Goal: Task Accomplishment & Management: Manage account settings

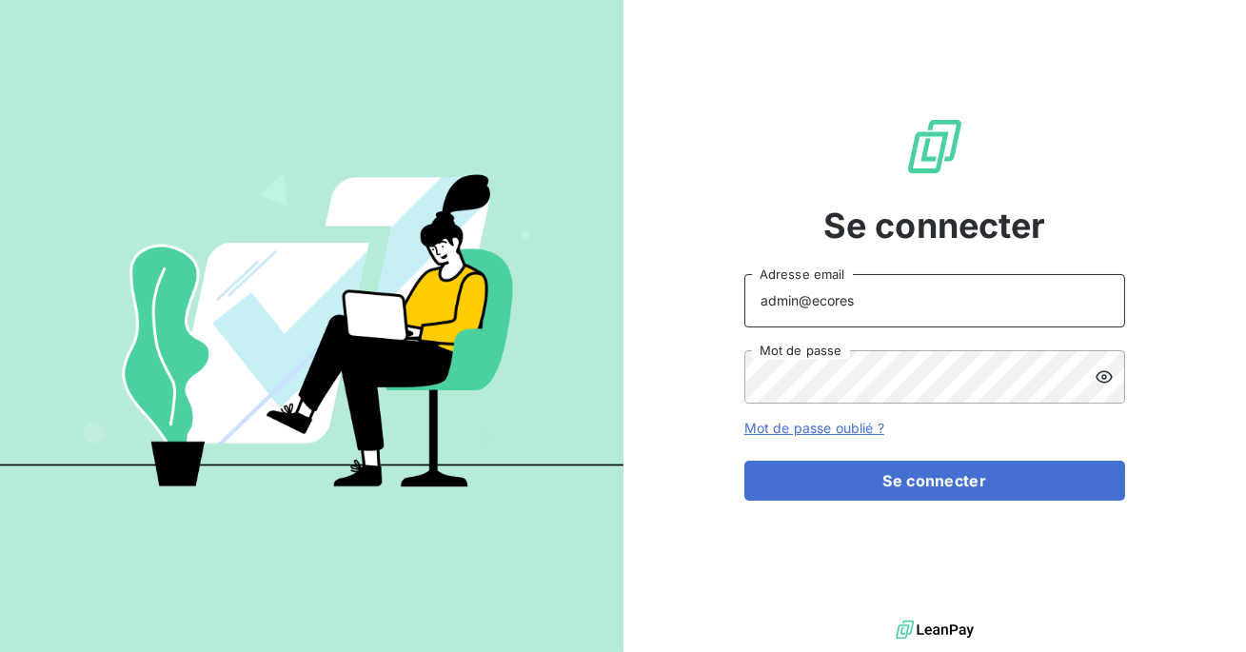
click at [909, 297] on input "admin@ecores" at bounding box center [934, 300] width 381 height 53
click at [923, 288] on input "admin@leanpay" at bounding box center [934, 300] width 381 height 53
type input "[EMAIL_ADDRESS][DOMAIN_NAME]"
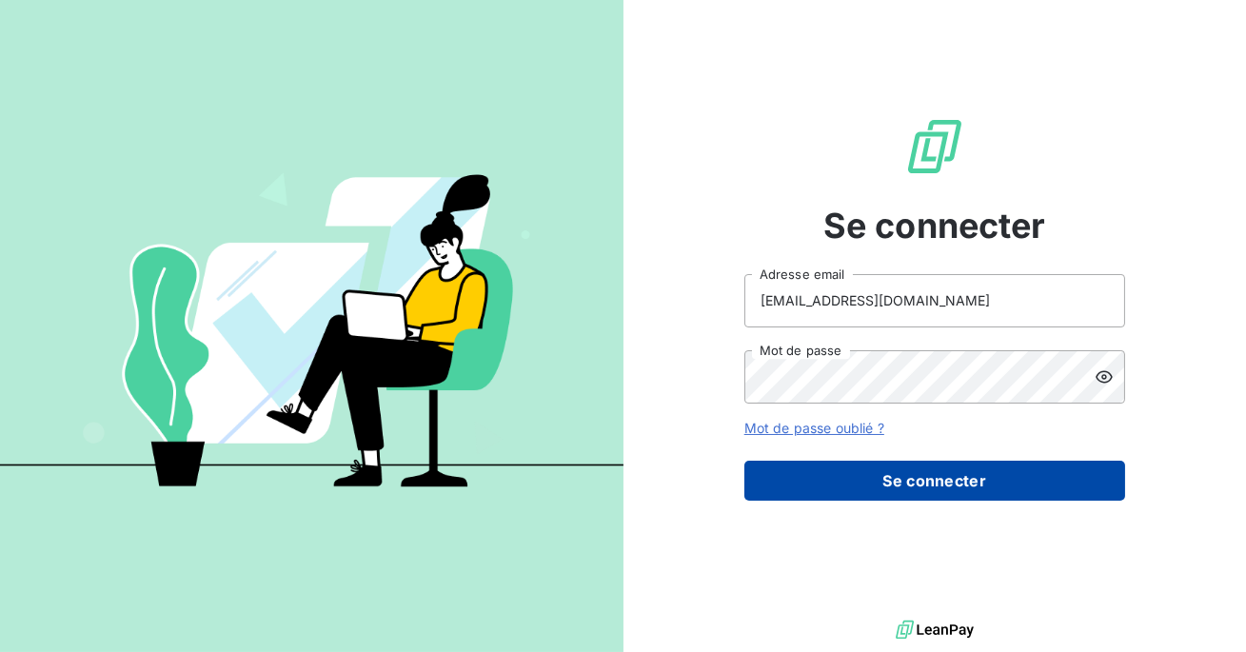
click at [903, 475] on button "Se connecter" at bounding box center [934, 481] width 381 height 40
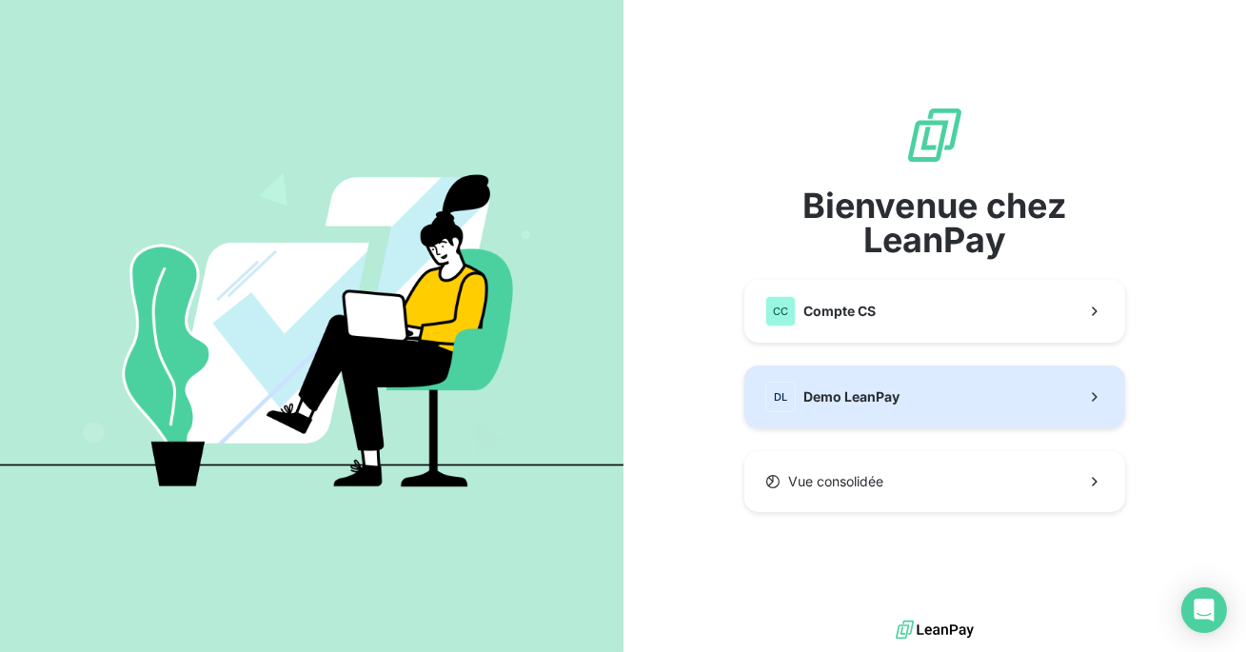
click at [803, 414] on button "DL Demo LeanPay" at bounding box center [934, 396] width 381 height 63
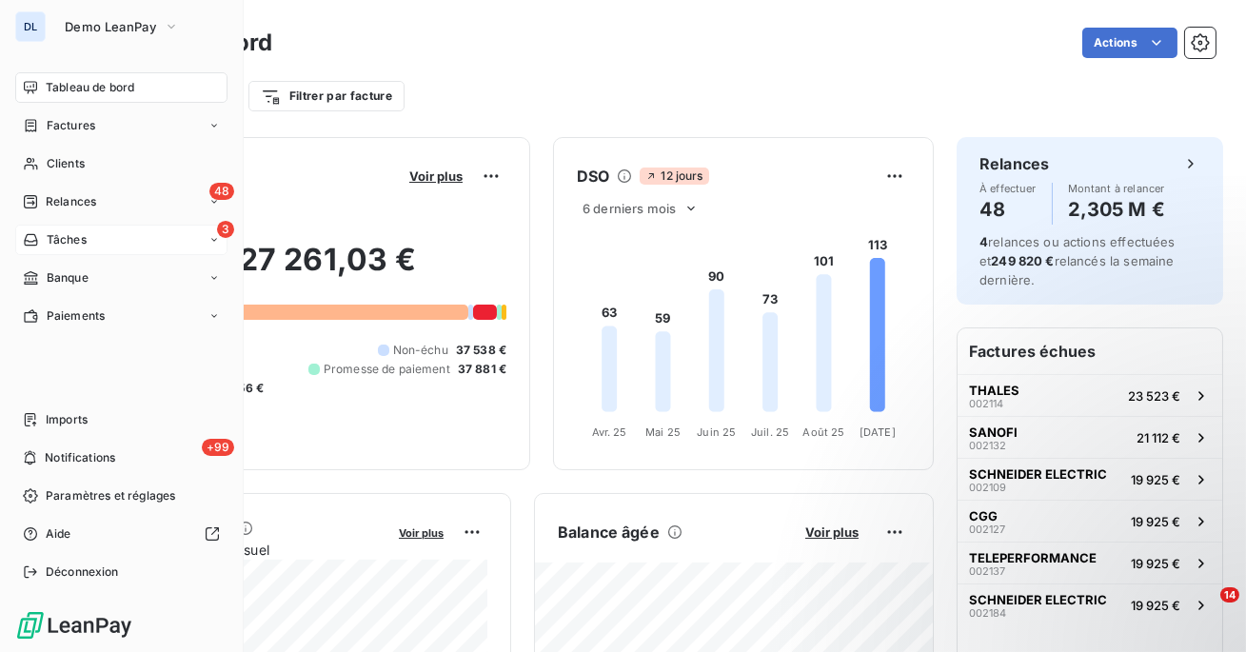
click at [62, 240] on span "Tâches" at bounding box center [67, 239] width 40 height 17
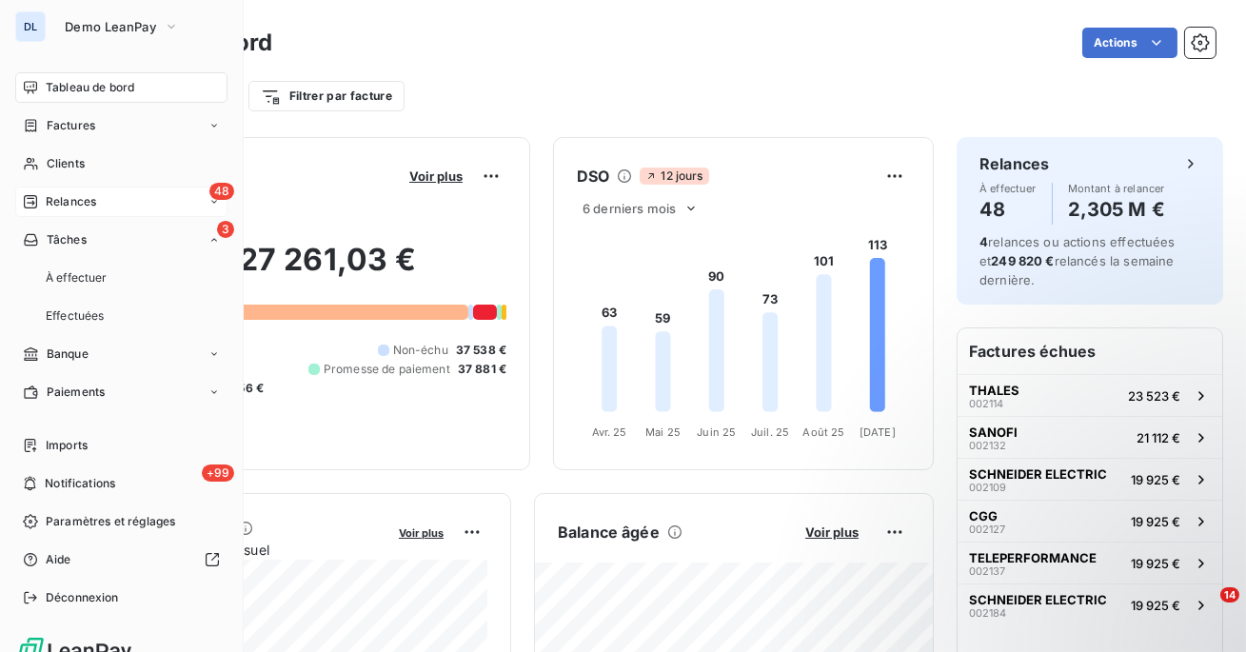
click at [68, 204] on span "Relances" at bounding box center [71, 201] width 50 height 17
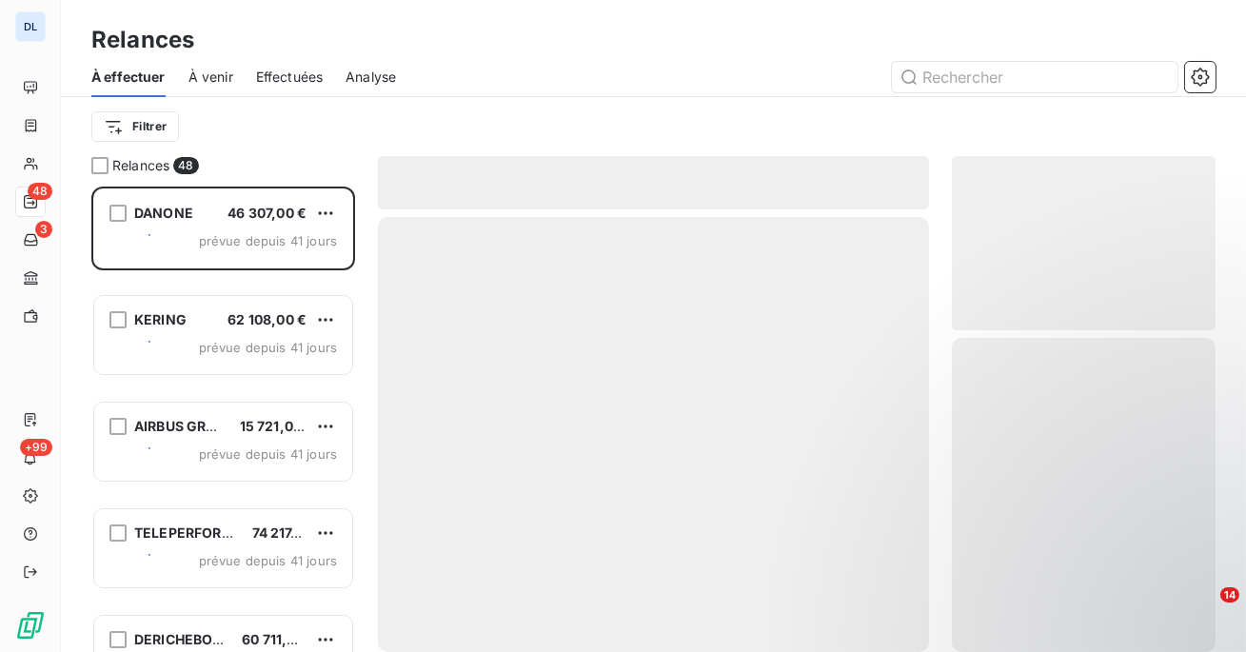
scroll to position [465, 264]
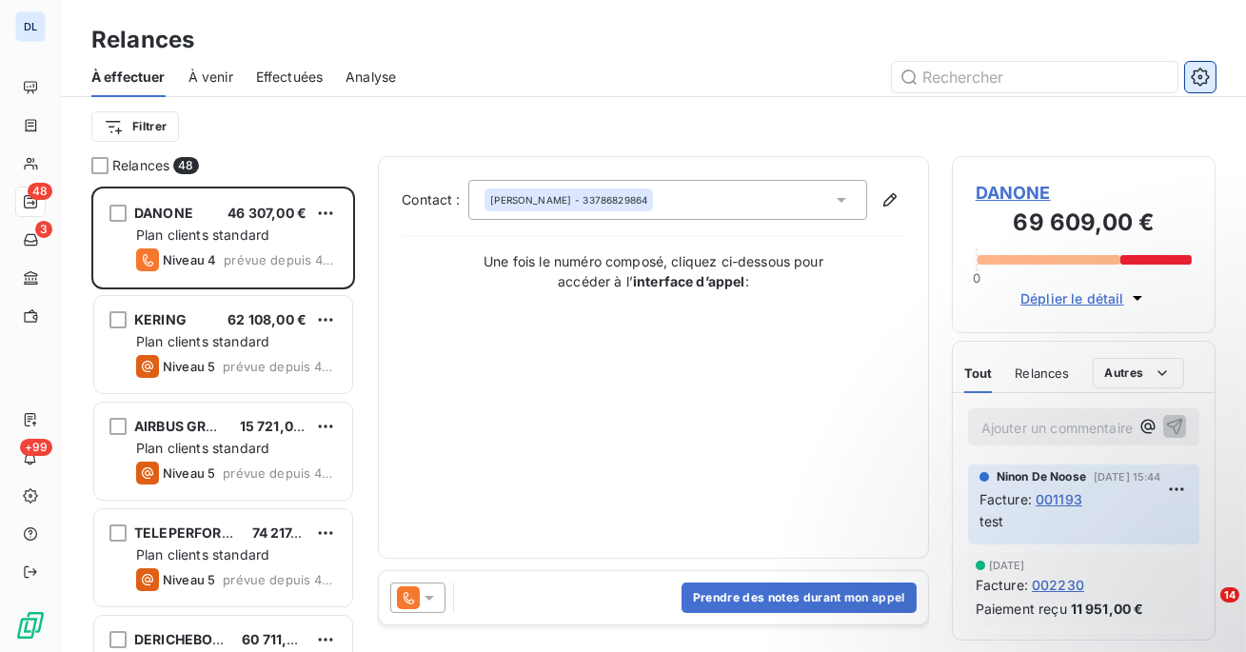
click at [1185, 69] on button "button" at bounding box center [1200, 77] width 30 height 30
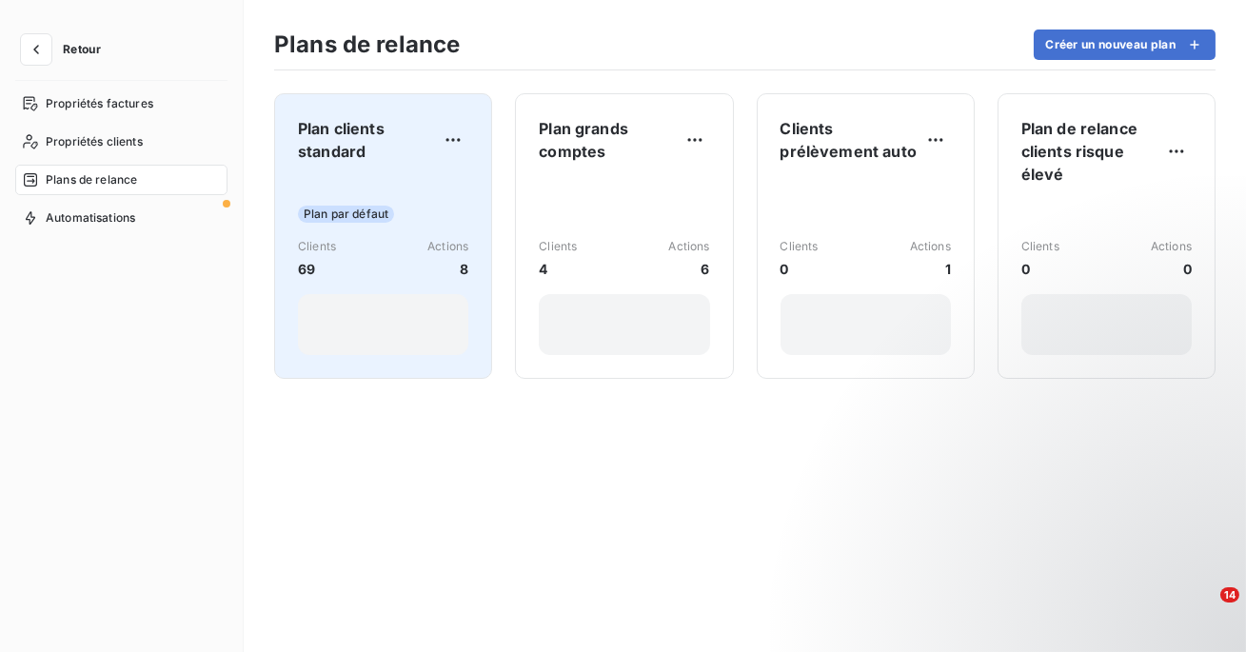
click at [389, 225] on div "Plan par défaut Clients 69 Actions 8" at bounding box center [383, 266] width 170 height 177
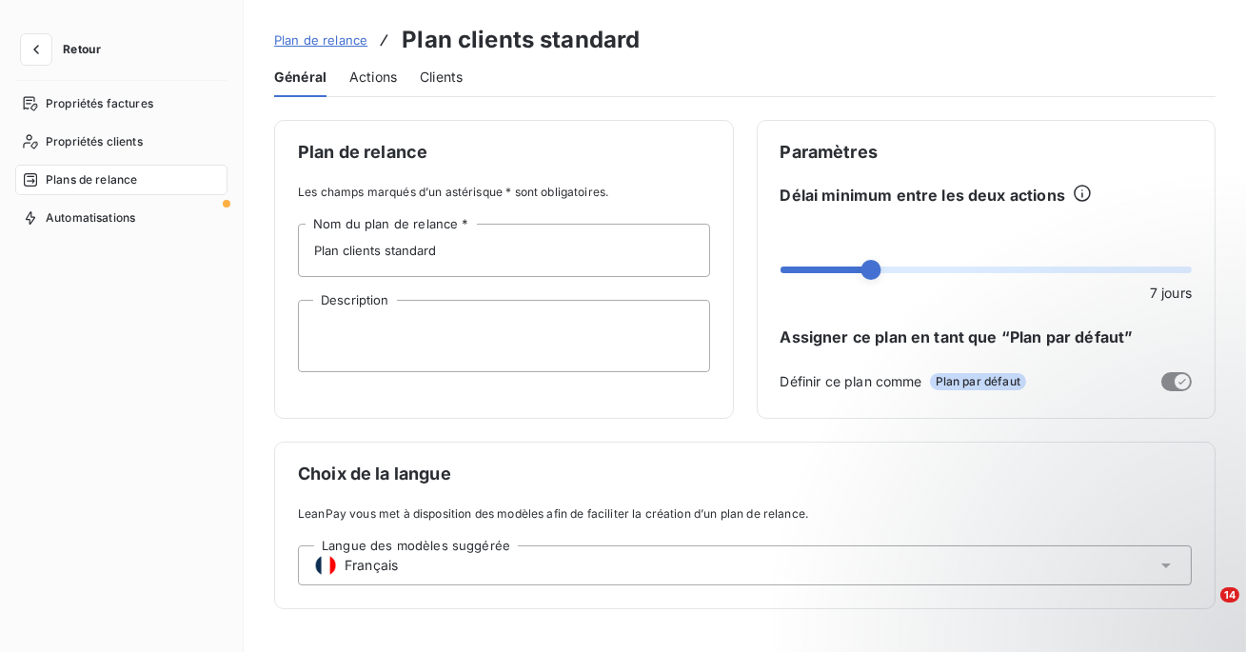
click at [365, 80] on span "Actions" at bounding box center [373, 77] width 48 height 19
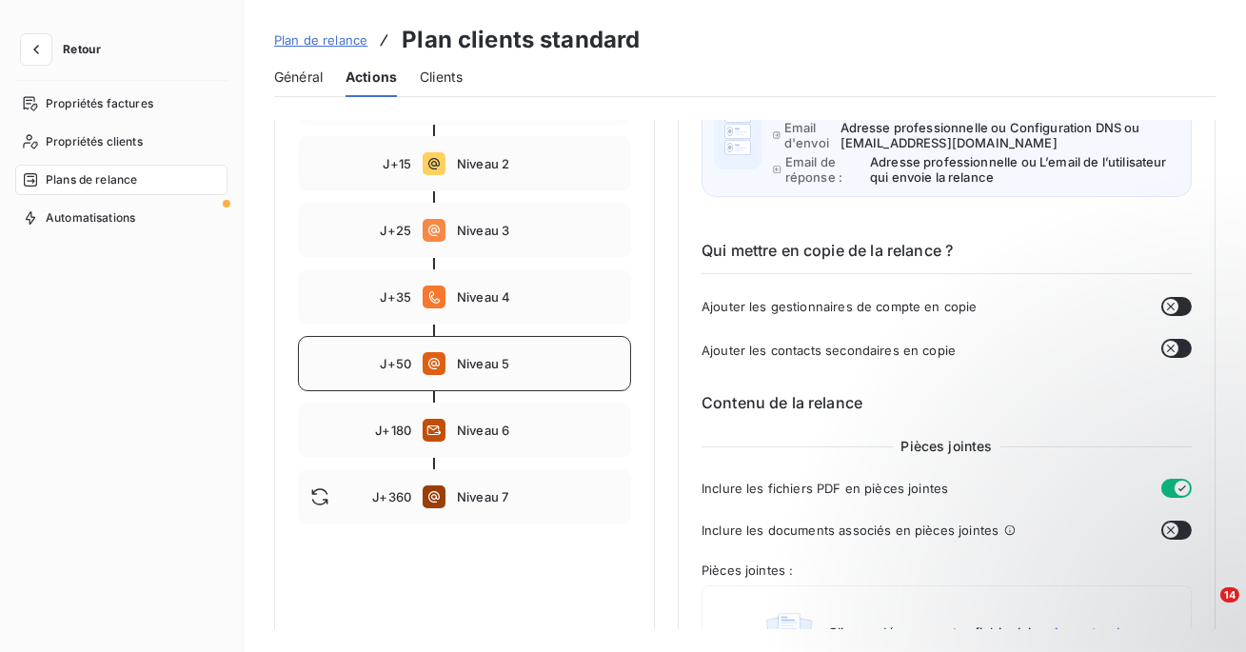
scroll to position [335, 0]
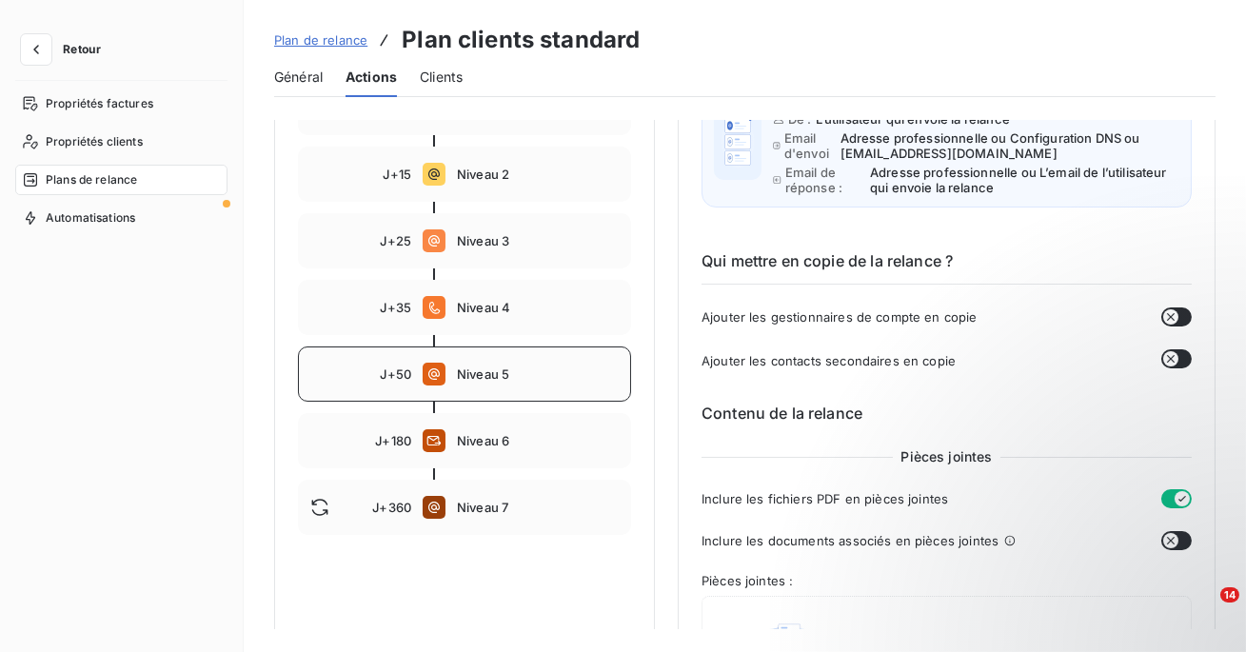
click at [509, 356] on div "J+50 Niveau 5" at bounding box center [464, 373] width 333 height 55
type input "50"
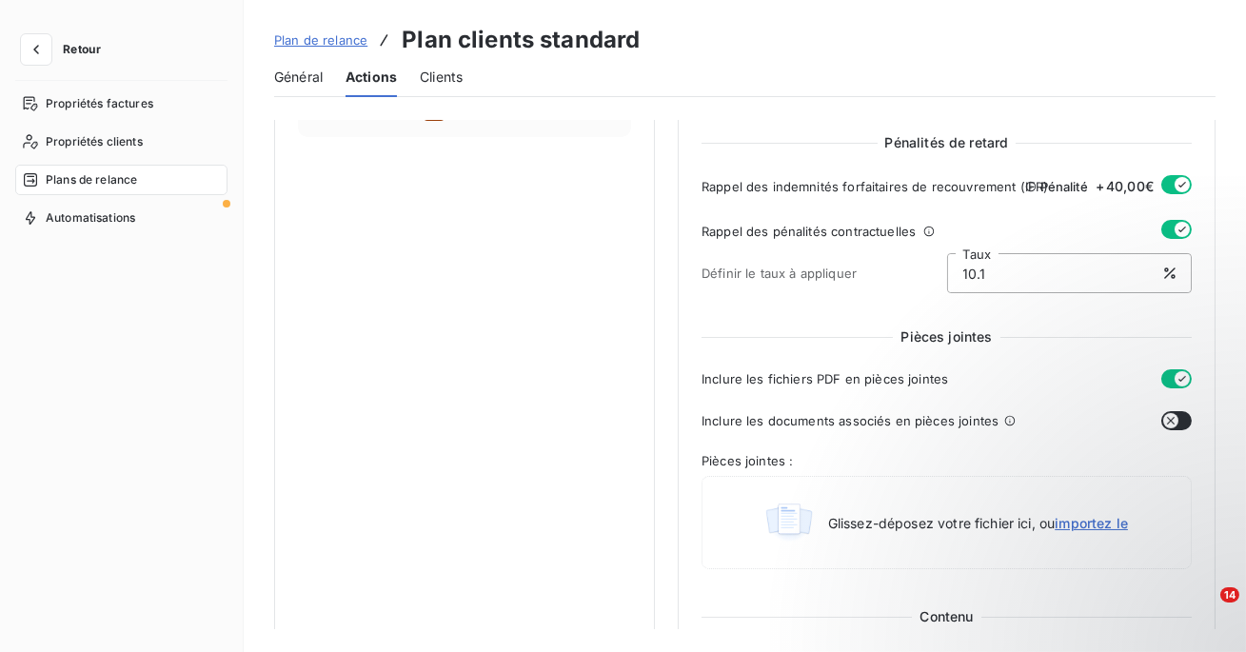
scroll to position [764, 0]
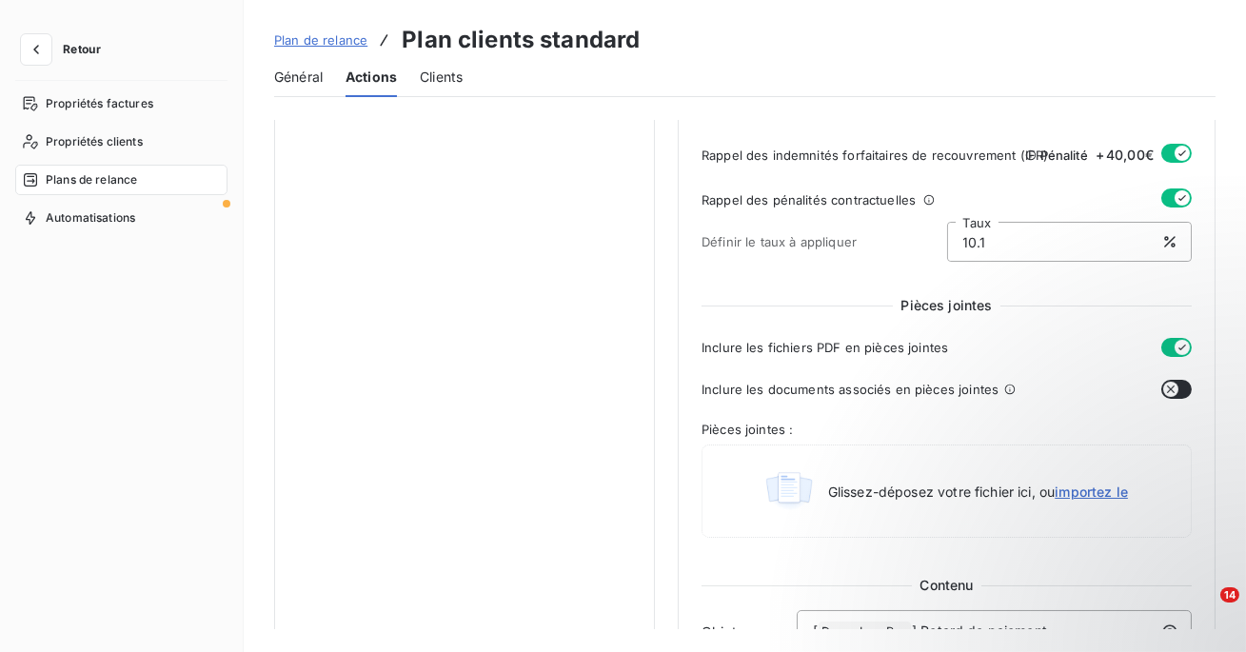
click at [994, 240] on input "10.1" at bounding box center [1070, 242] width 244 height 38
type input "1"
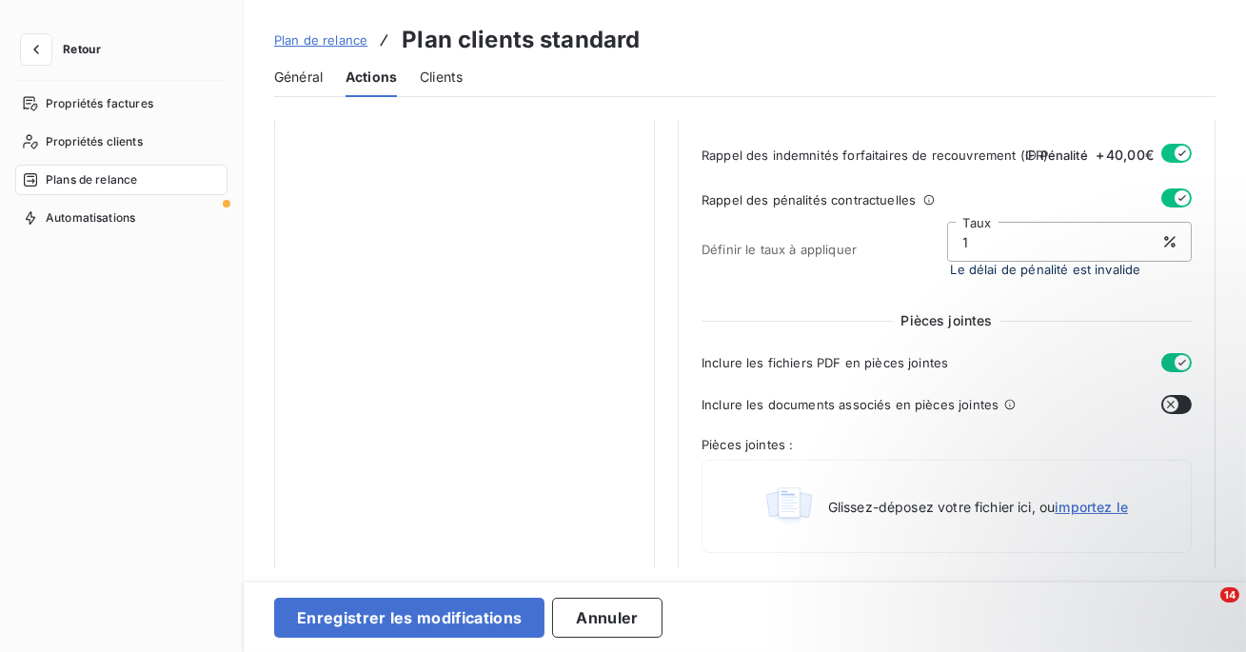
type input "10"
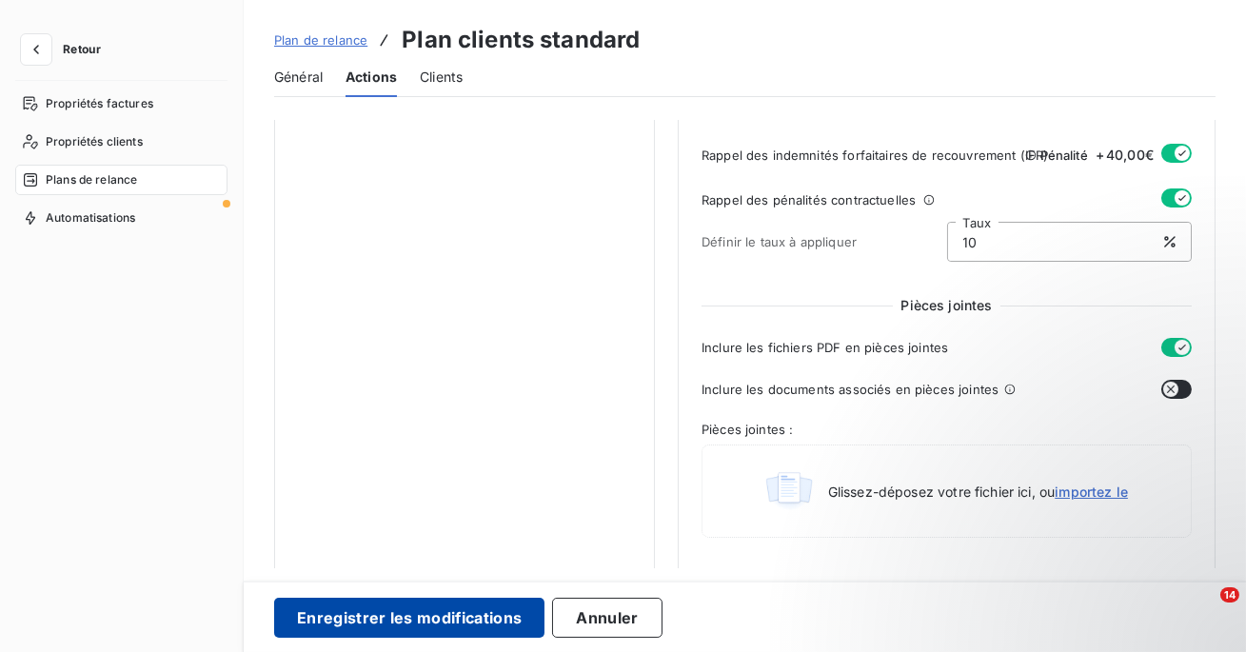
click at [493, 608] on button "Enregistrer les modifications" at bounding box center [409, 618] width 270 height 40
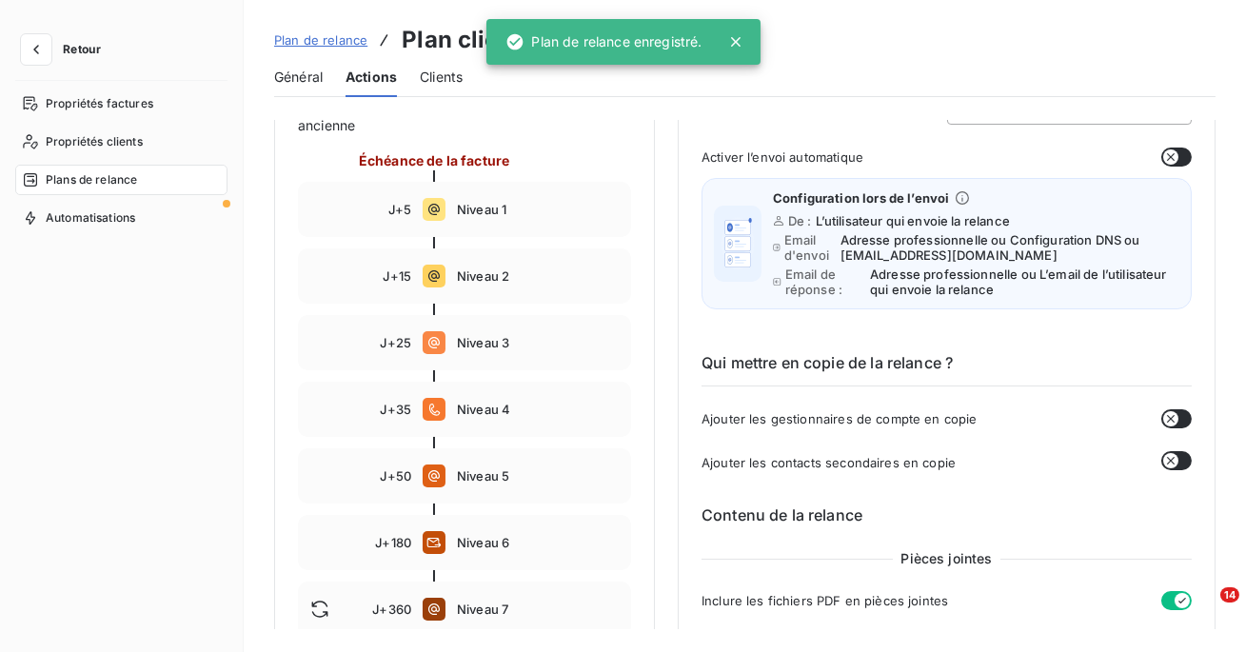
scroll to position [190, 0]
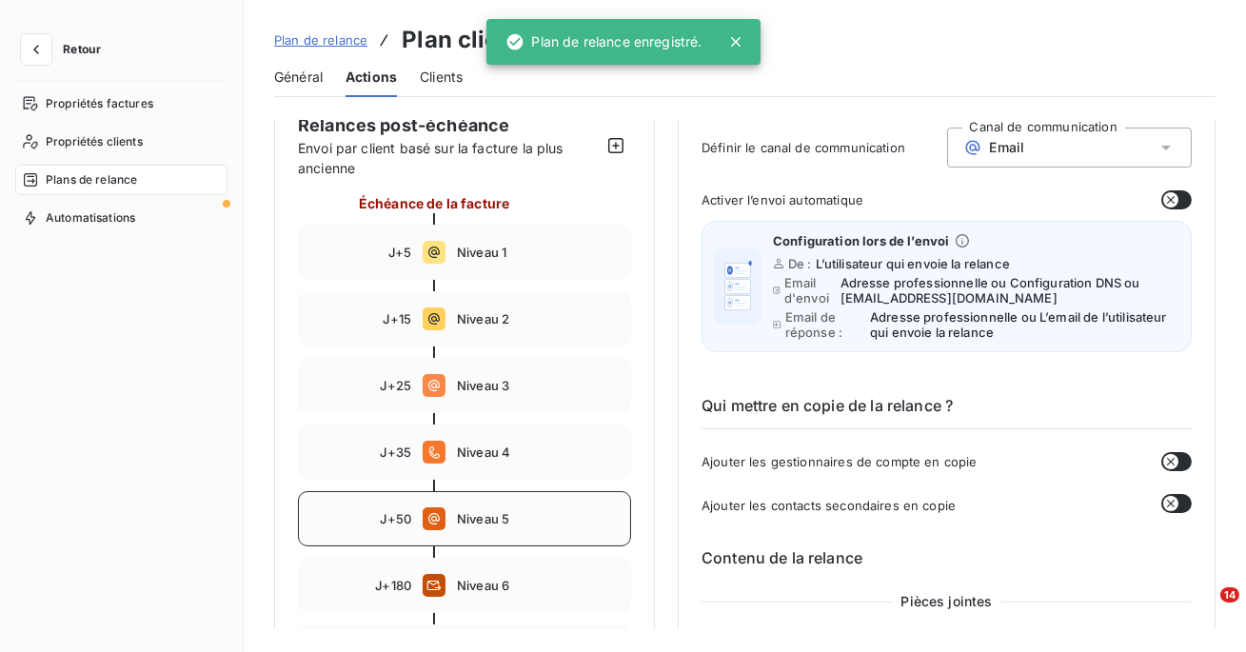
click at [552, 512] on span "Niveau 5" at bounding box center [538, 518] width 162 height 15
type input "50"
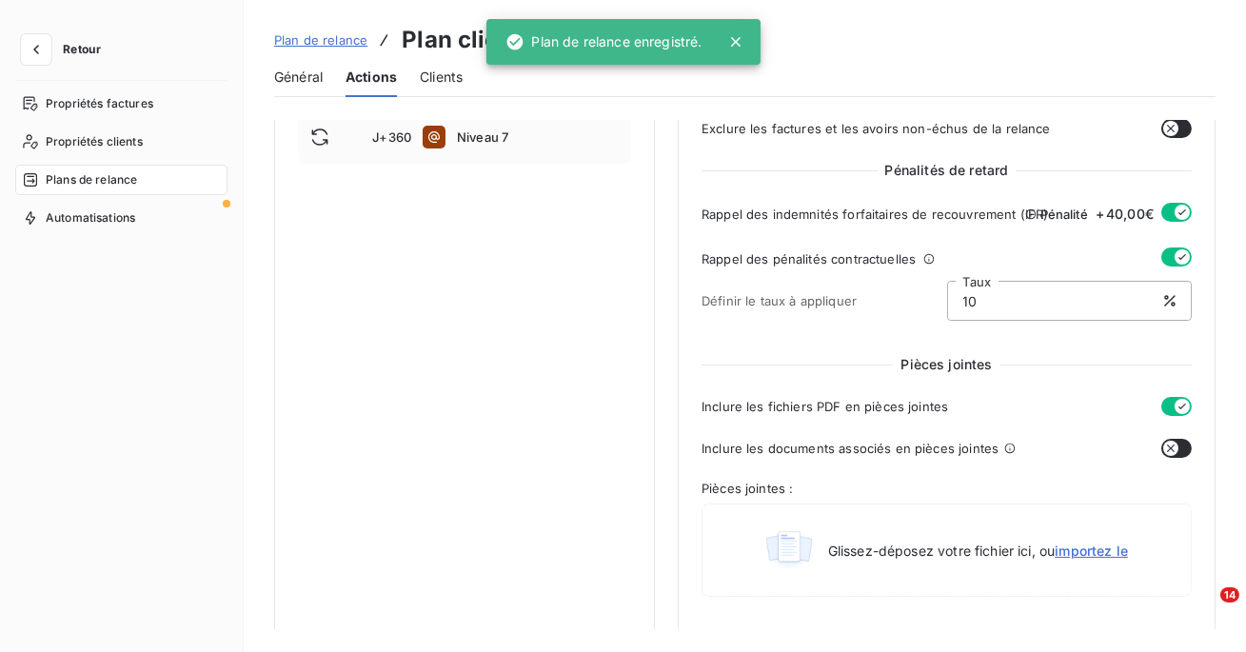
scroll to position [837, 0]
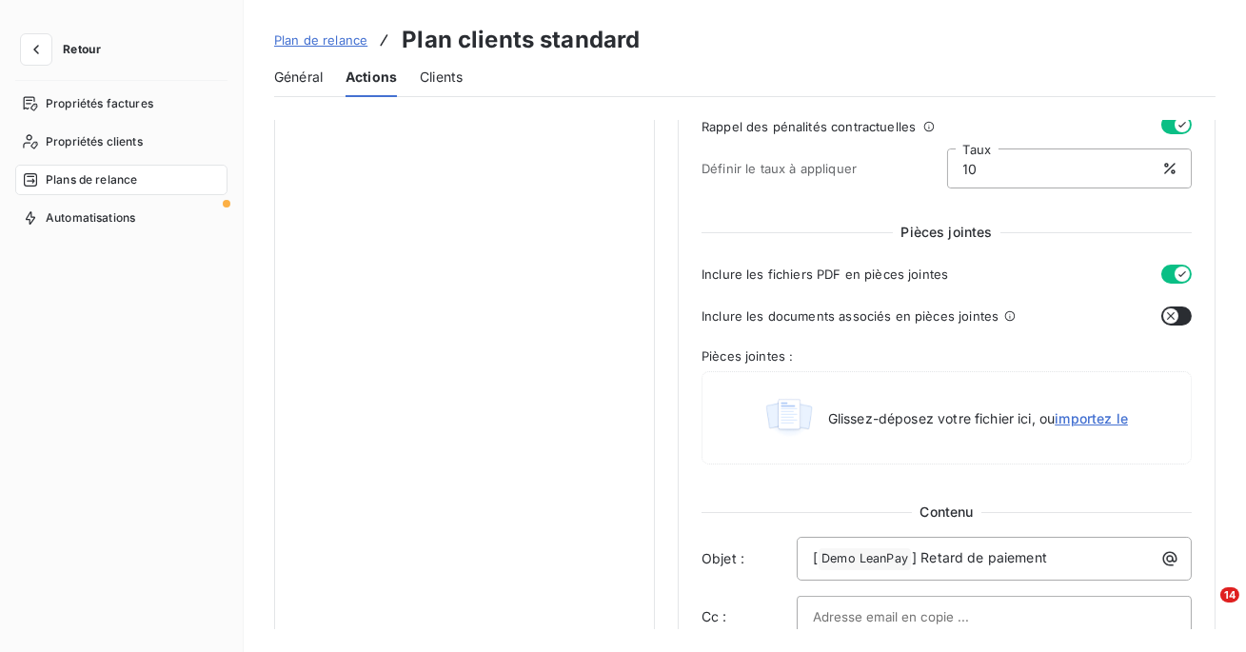
click at [1014, 169] on input "10" at bounding box center [1070, 168] width 244 height 38
type input "10.1"
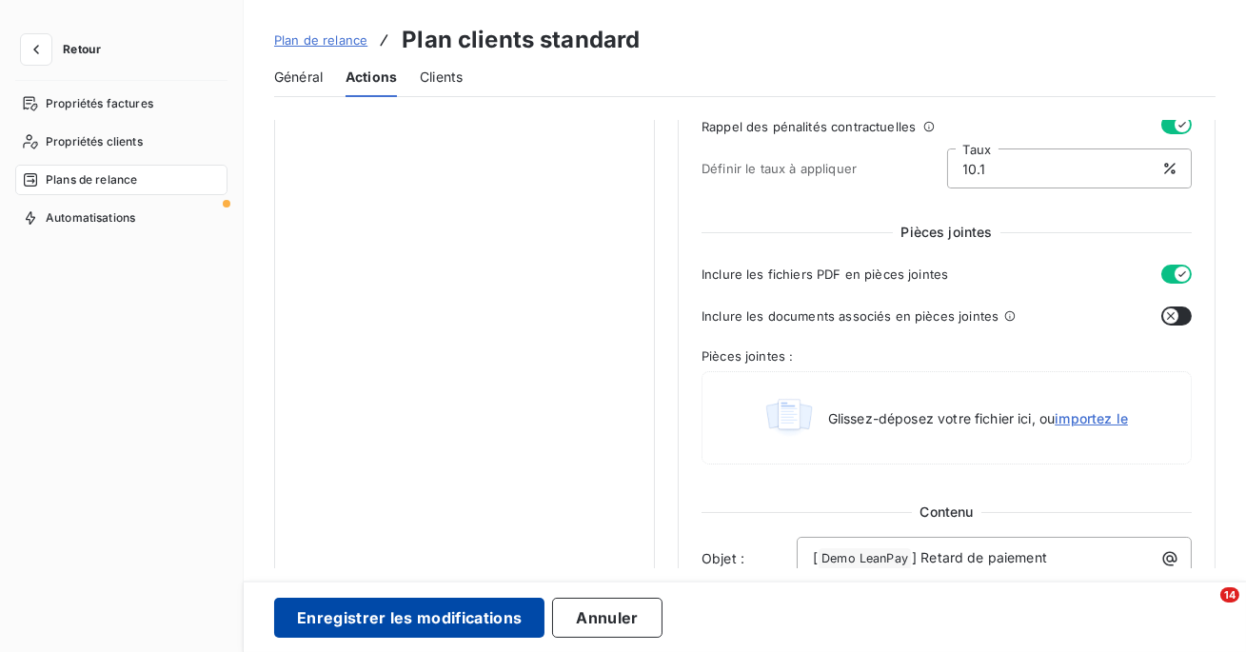
click at [448, 619] on button "Enregistrer les modifications" at bounding box center [409, 618] width 270 height 40
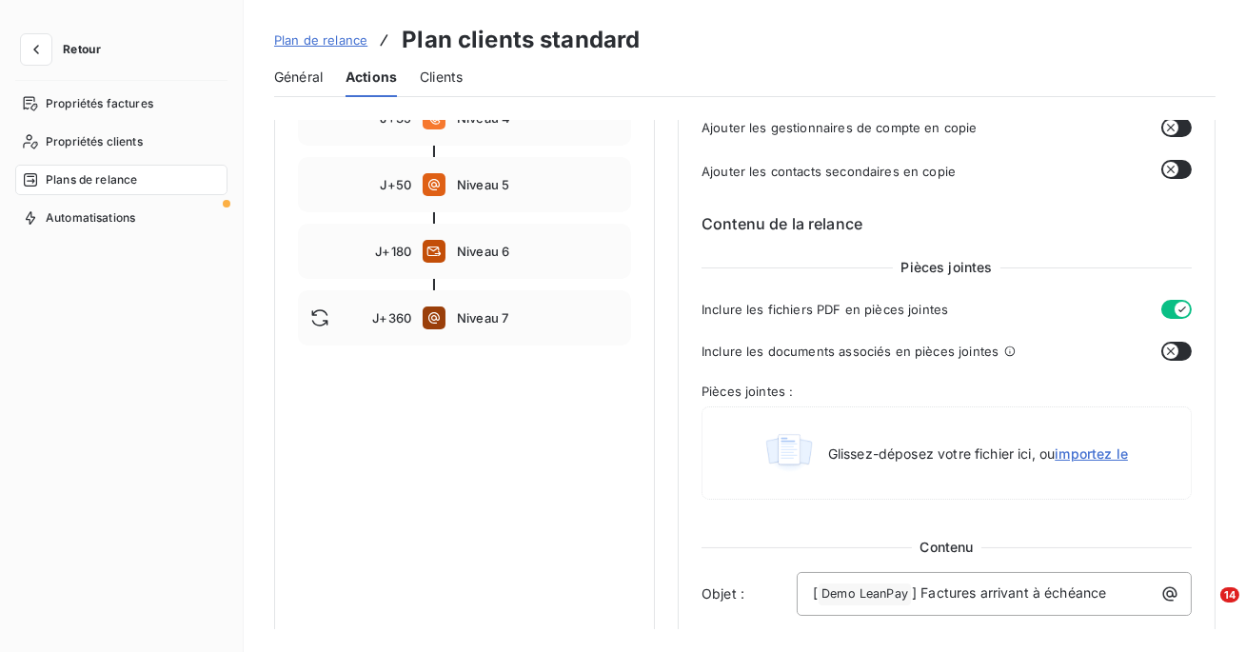
scroll to position [513, 0]
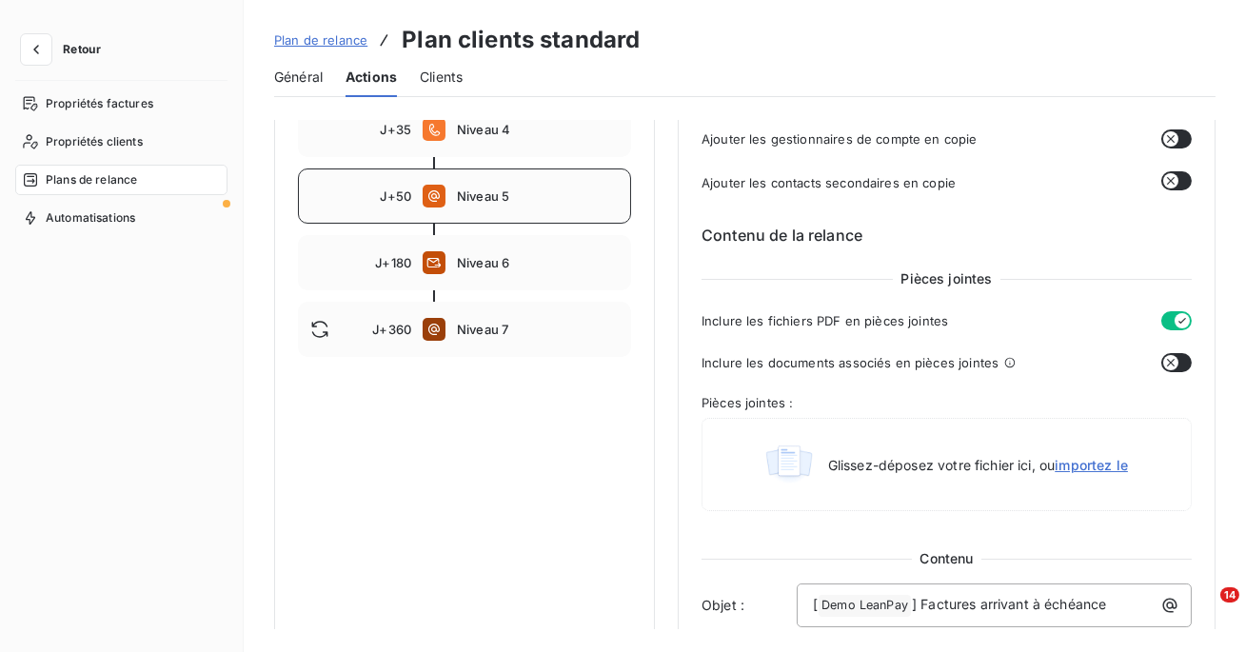
click at [533, 202] on span "Niveau 5" at bounding box center [538, 195] width 162 height 15
type input "50"
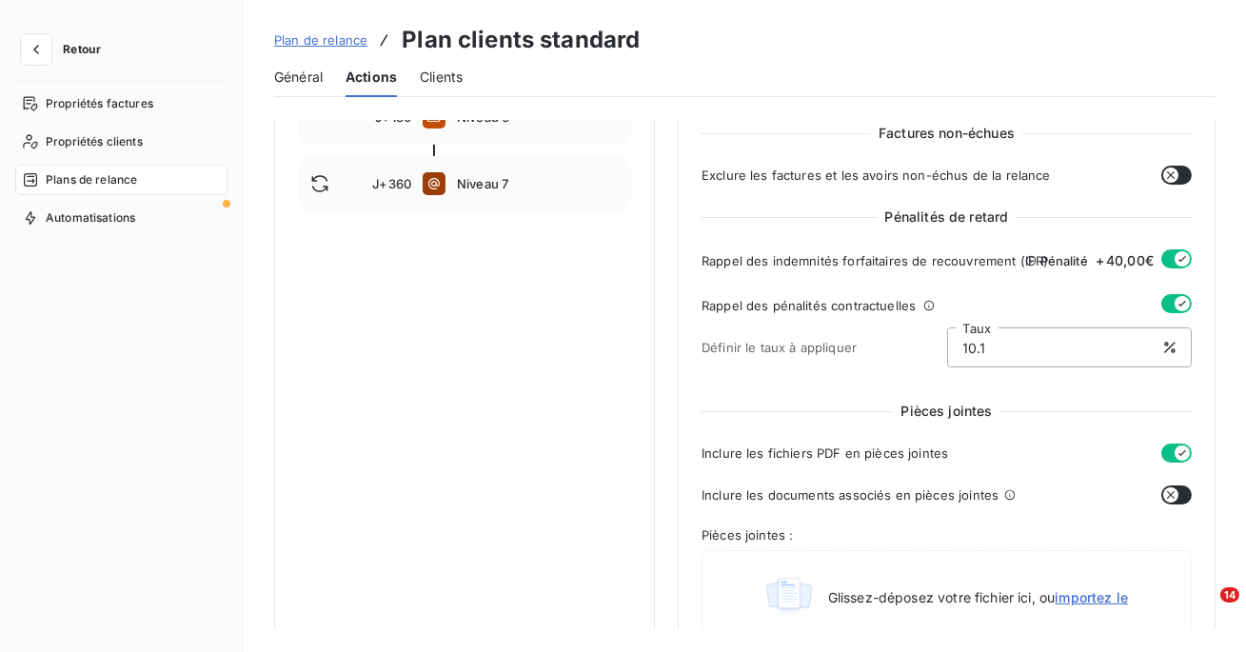
scroll to position [672, 0]
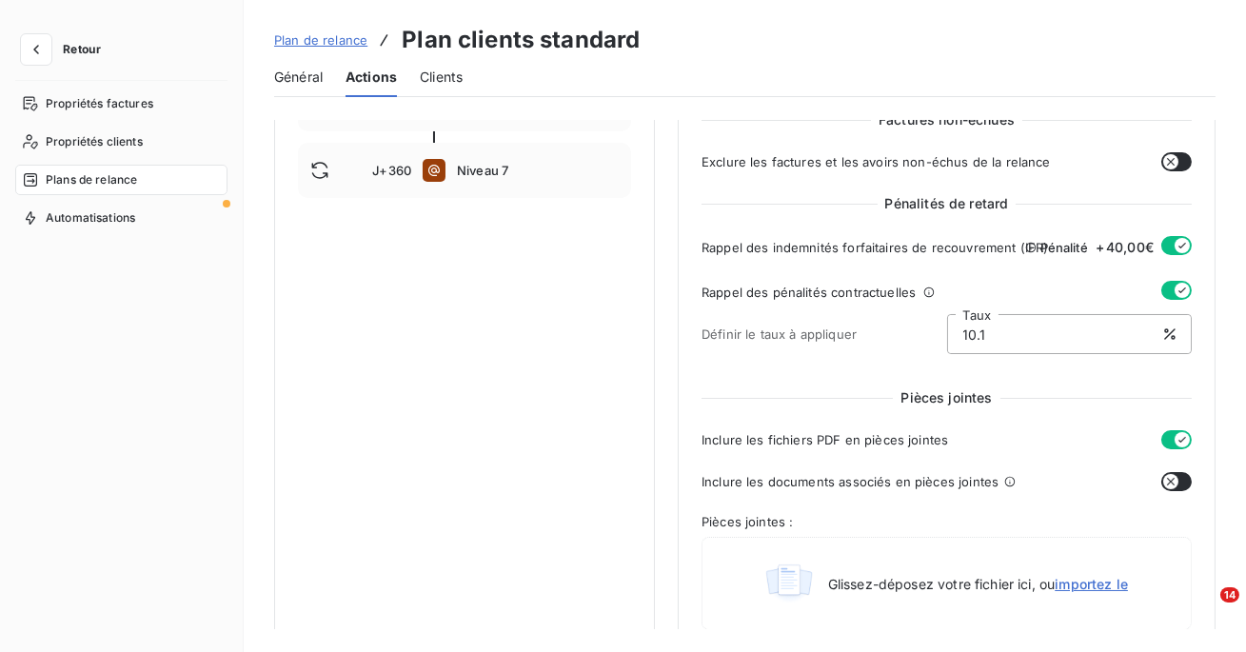
click at [1010, 331] on input "10.1" at bounding box center [1070, 334] width 244 height 38
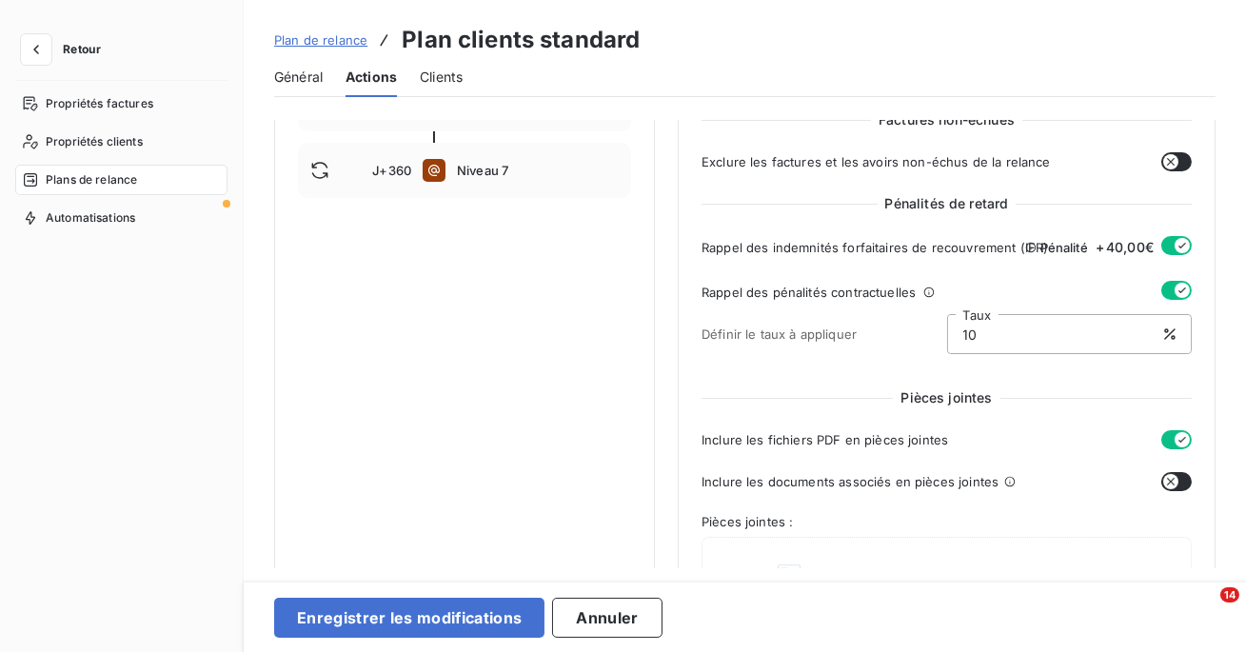
type input "1"
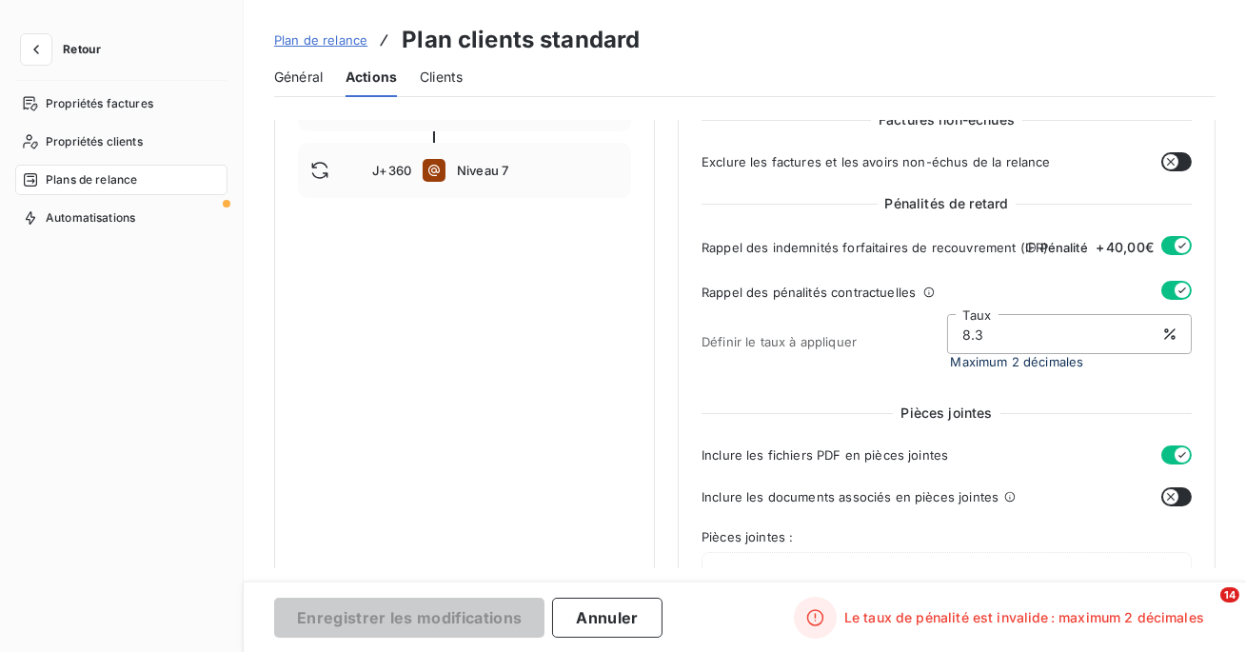
type input "8"
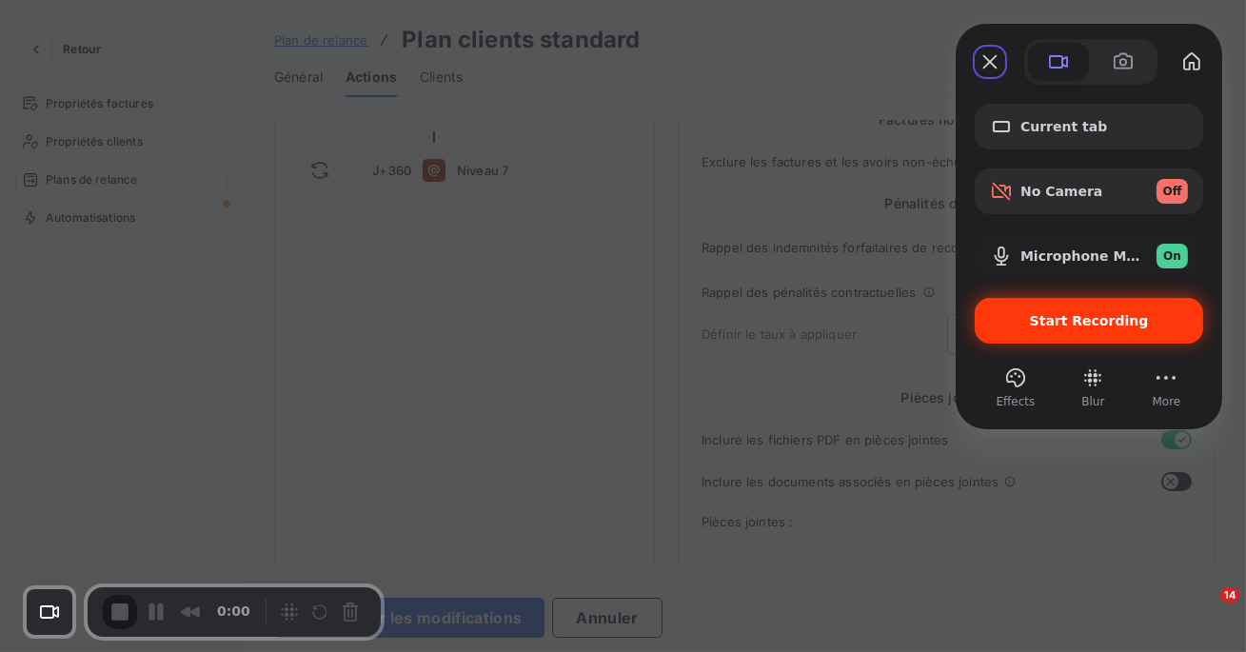
click at [1130, 324] on span "Start Recording" at bounding box center [1089, 320] width 119 height 15
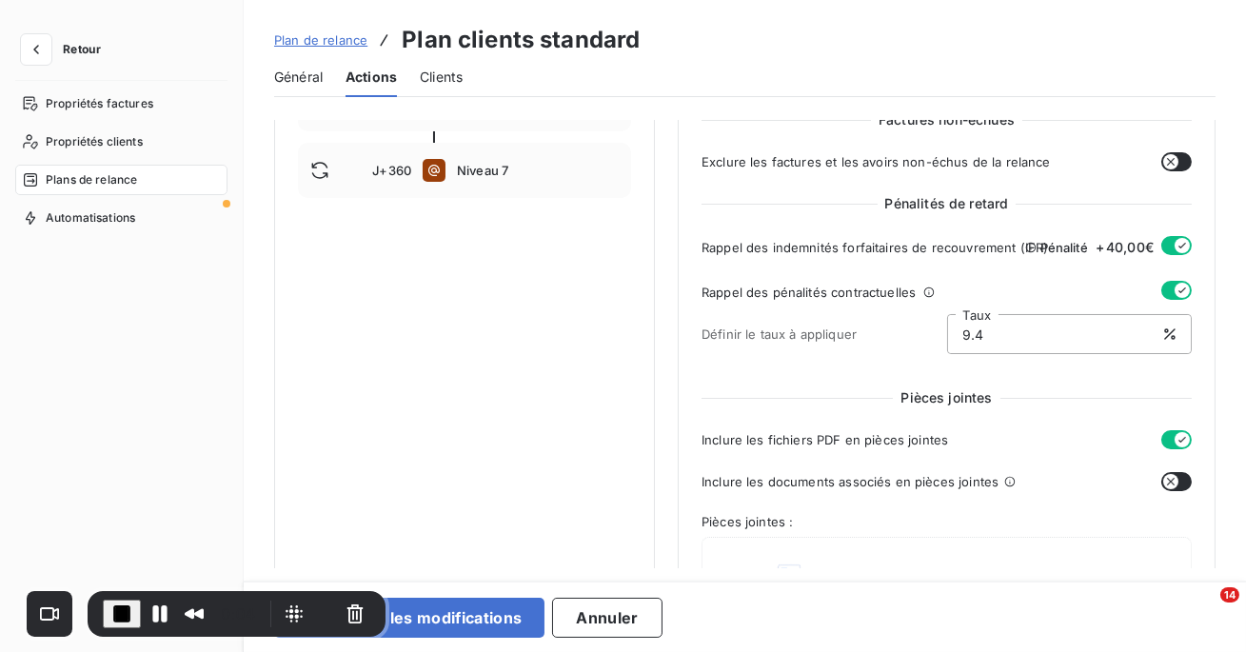
type input "9"
type input "1"
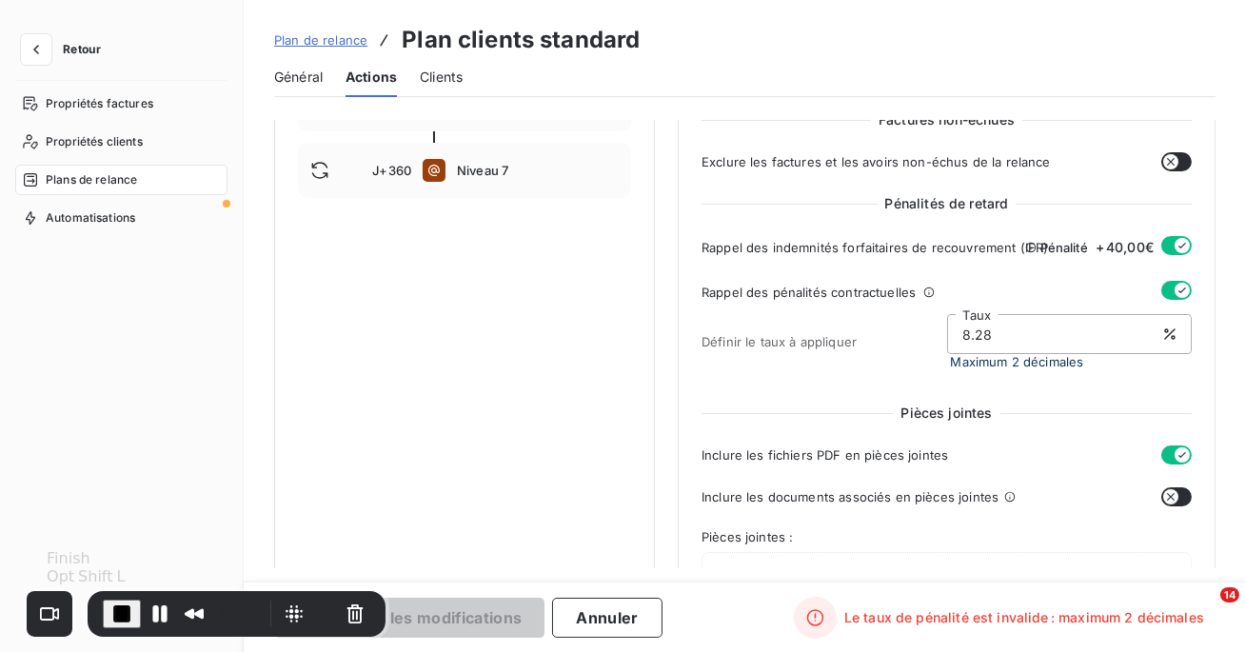
type input "8.28"
click at [110, 618] on span "End Recording" at bounding box center [121, 613] width 23 height 23
